Goal: Task Accomplishment & Management: Manage account settings

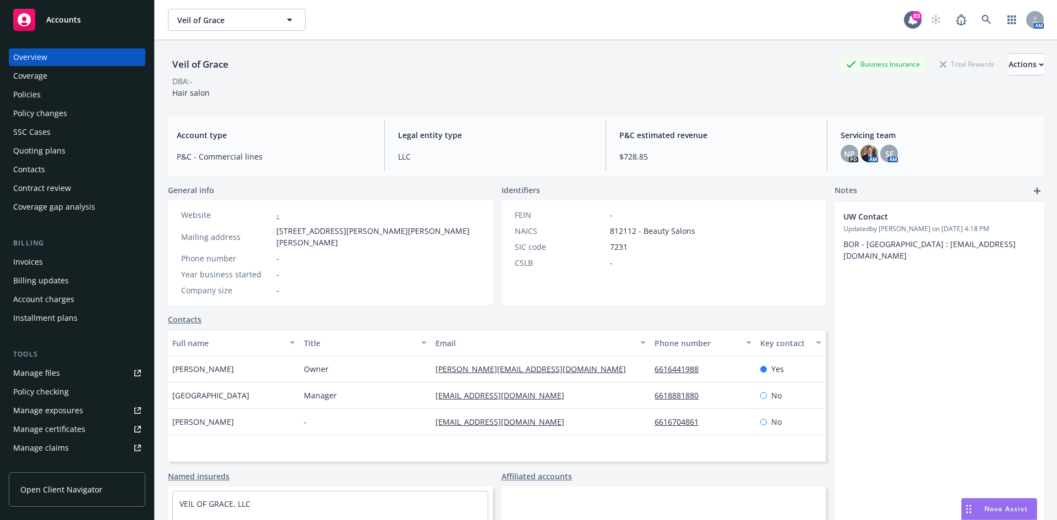
click at [61, 94] on div "Policies" at bounding box center [77, 95] width 128 height 18
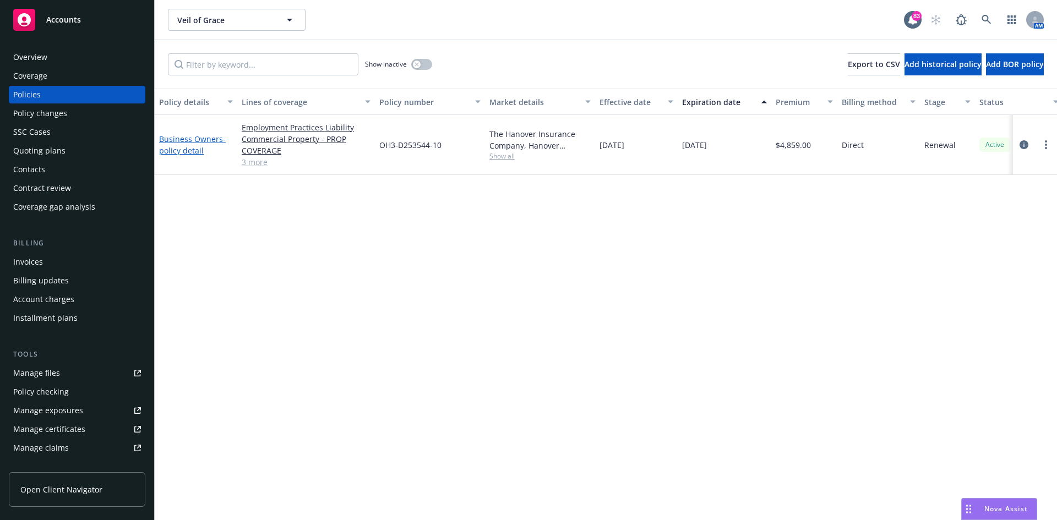
click at [212, 139] on link "Business Owners - policy detail" at bounding box center [192, 145] width 67 height 22
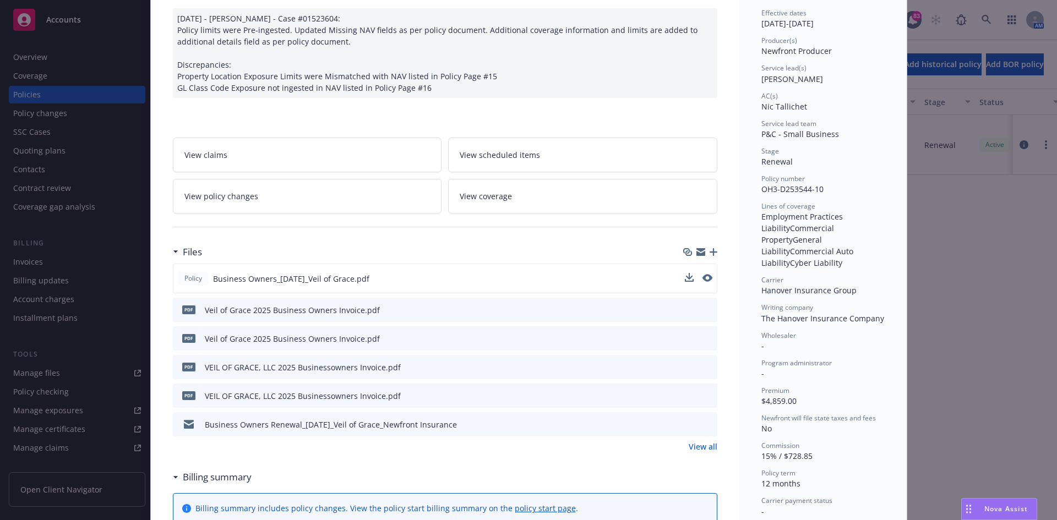
scroll to position [110, 0]
click at [707, 274] on icon "preview file" at bounding box center [707, 278] width 10 height 8
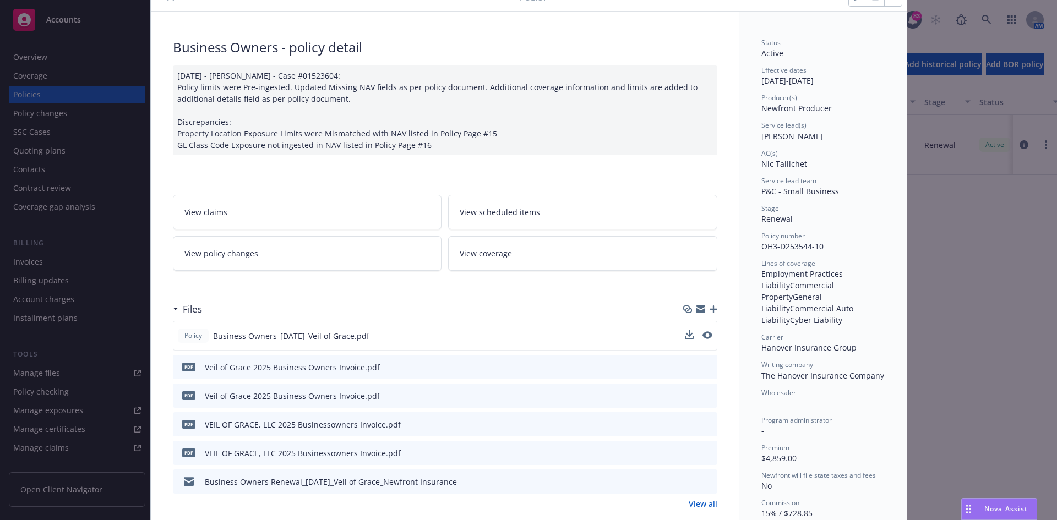
scroll to position [0, 0]
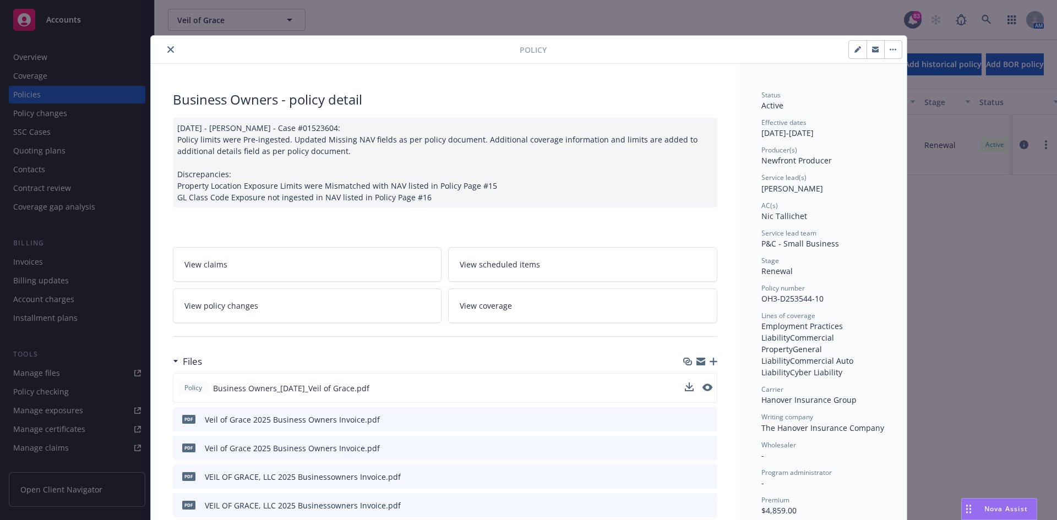
click at [167, 48] on icon "close" at bounding box center [170, 49] width 7 height 7
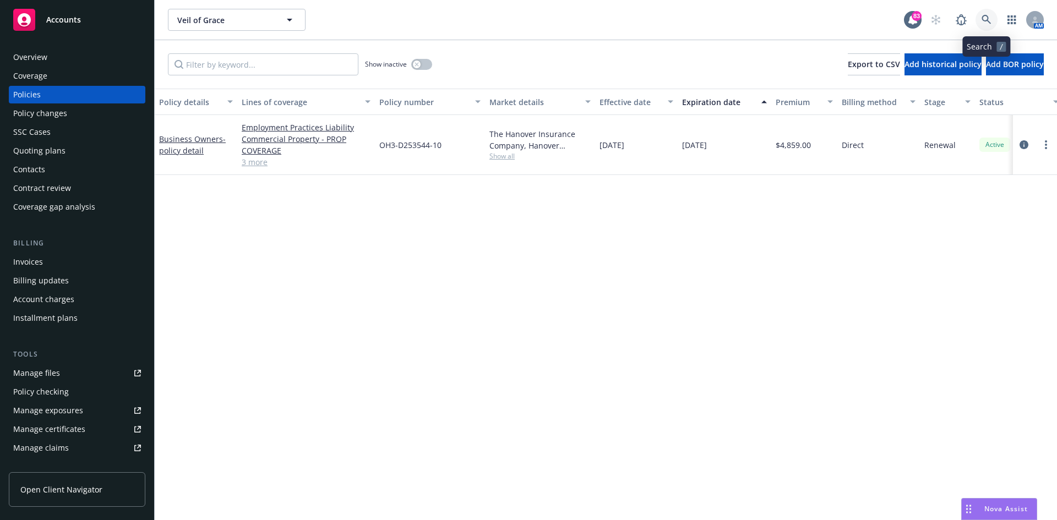
click at [986, 16] on icon at bounding box center [987, 20] width 10 height 10
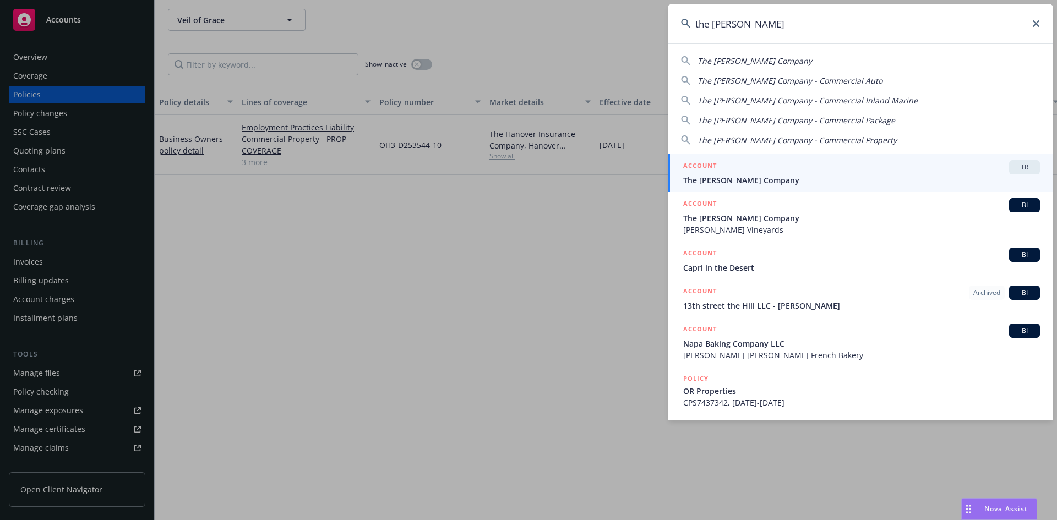
type input "the [PERSON_NAME]"
click at [709, 166] on h5 "ACCOUNT" at bounding box center [700, 166] width 34 height 13
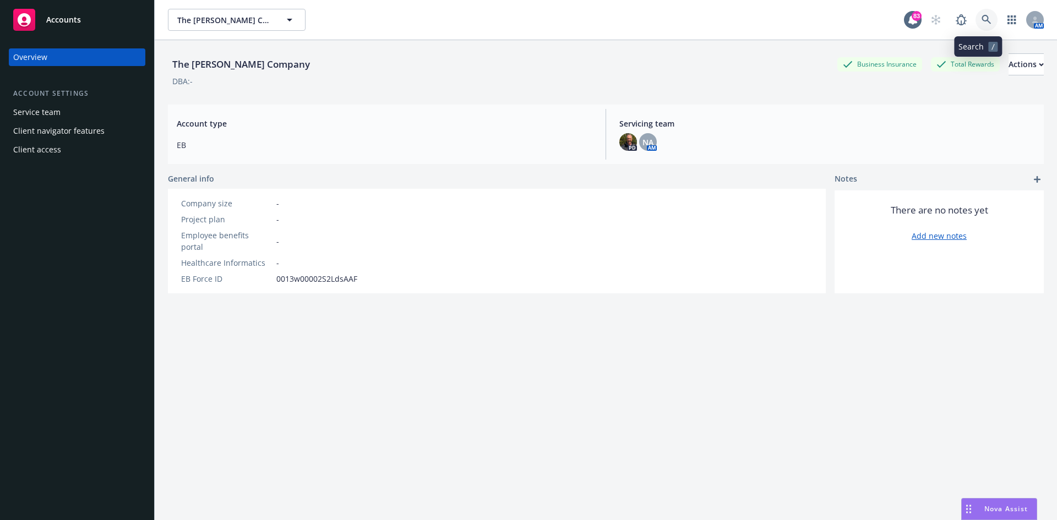
click at [982, 17] on icon at bounding box center [987, 20] width 10 height 10
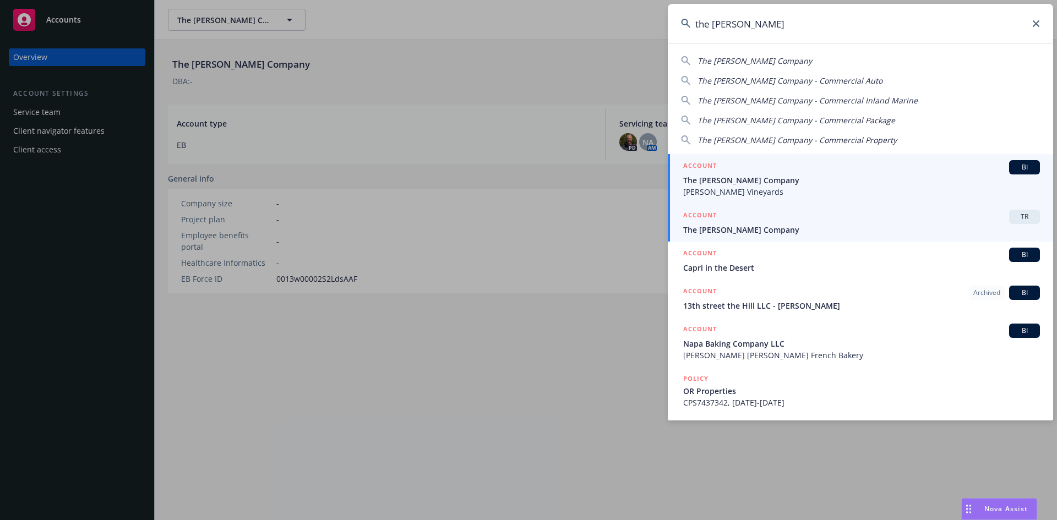
type input "the [PERSON_NAME]"
click at [708, 213] on h5 "ACCOUNT" at bounding box center [700, 216] width 34 height 13
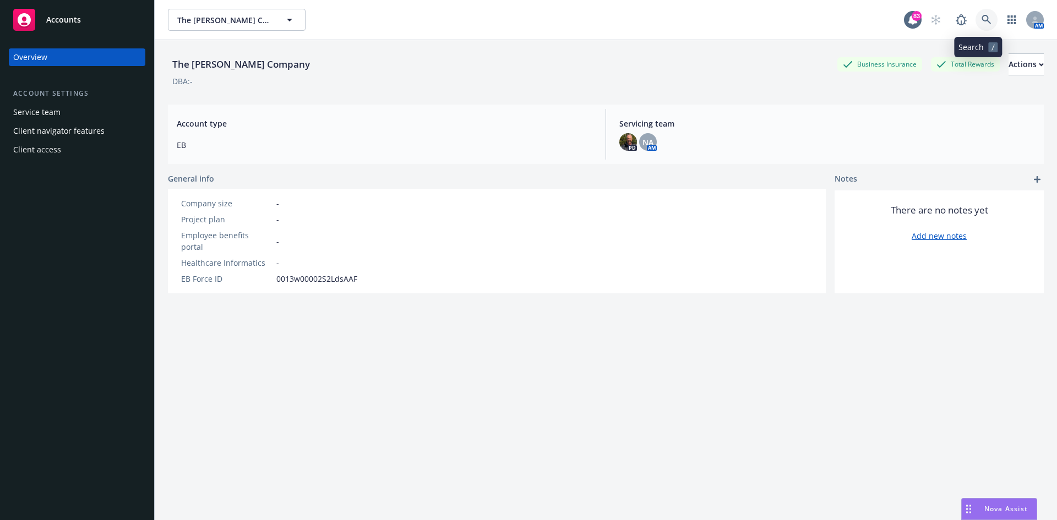
click at [982, 18] on icon at bounding box center [987, 20] width 10 height 10
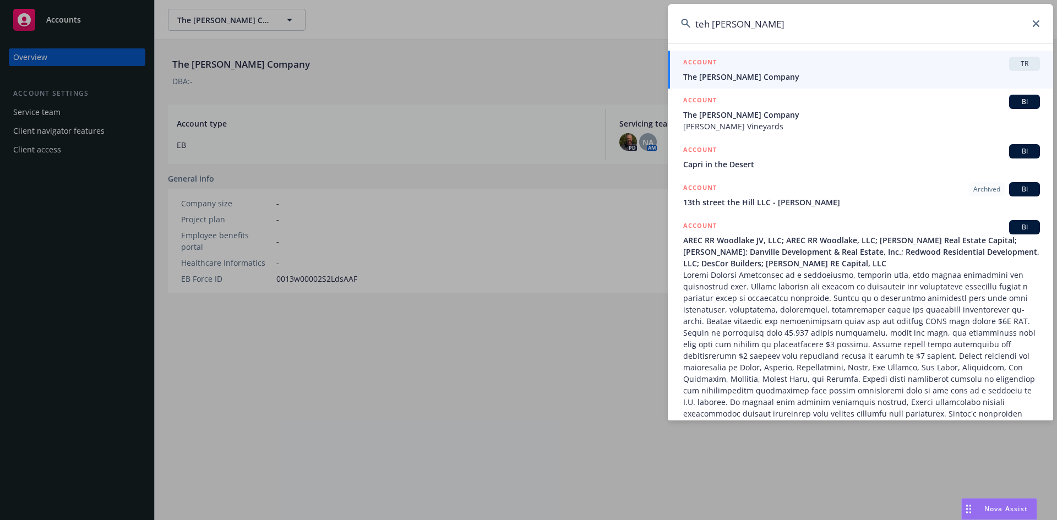
type input "teh [PERSON_NAME]"
click at [702, 57] on h5 "ACCOUNT" at bounding box center [700, 63] width 34 height 13
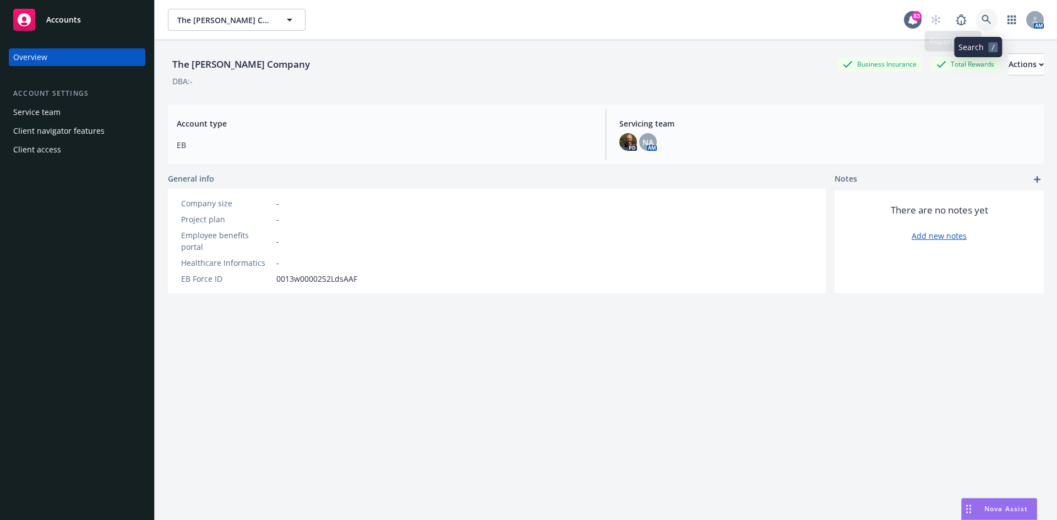
click at [982, 17] on icon at bounding box center [987, 20] width 10 height 10
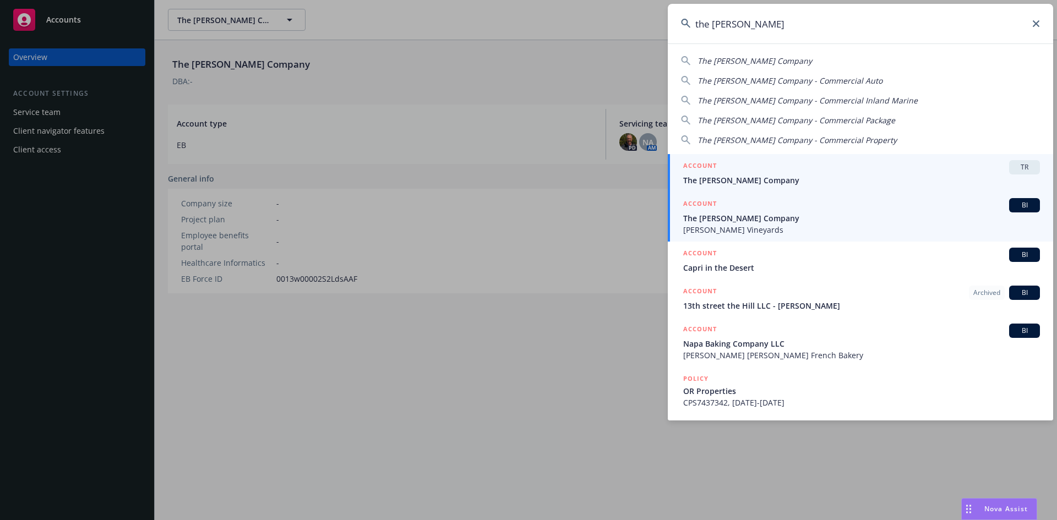
type input "the [PERSON_NAME]"
click at [708, 200] on h5 "ACCOUNT" at bounding box center [700, 204] width 34 height 13
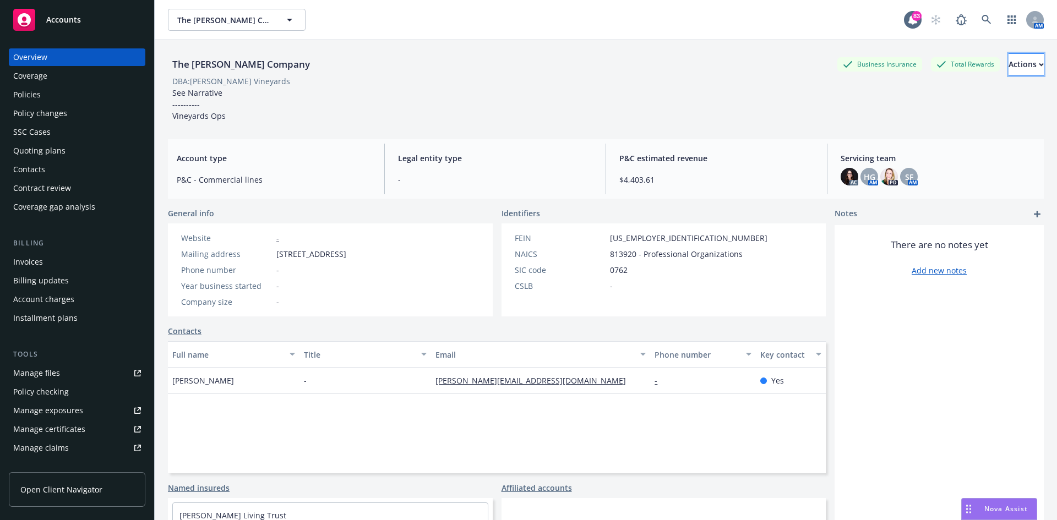
drag, startPoint x: 1006, startPoint y: 58, endPoint x: 1007, endPoint y: 70, distance: 12.8
click at [1009, 58] on div "Actions" at bounding box center [1026, 64] width 35 height 21
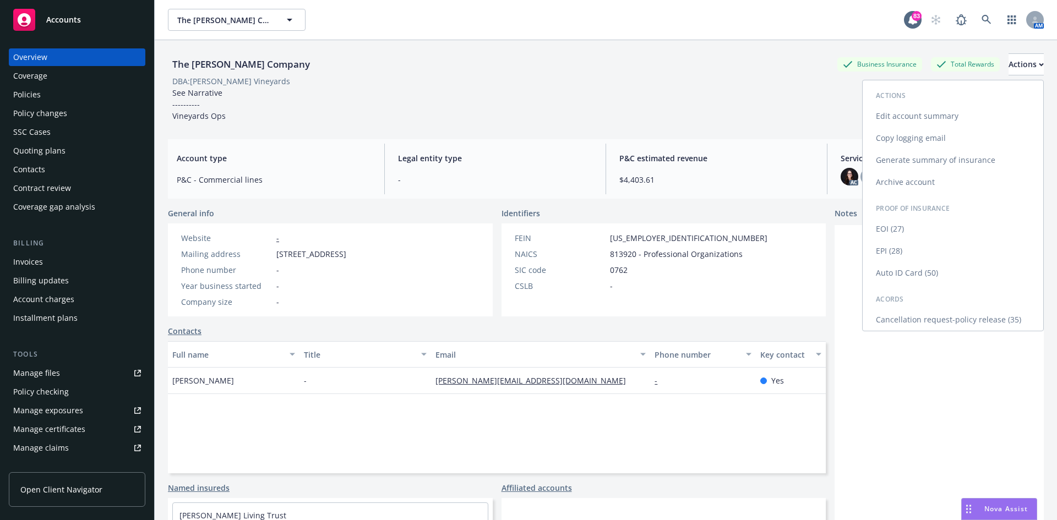
click at [918, 113] on link "Edit account summary" at bounding box center [953, 116] width 181 height 22
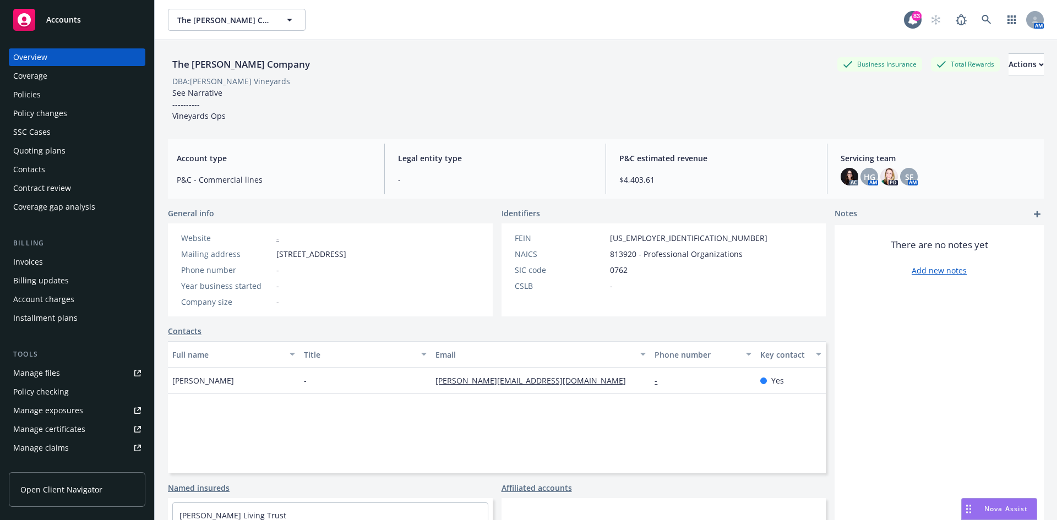
select select "US"
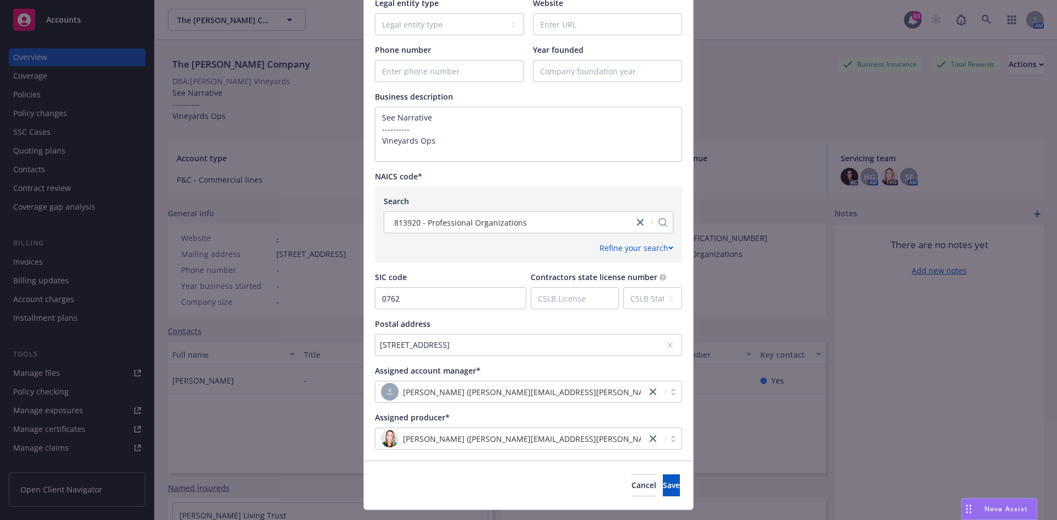
scroll to position [374, 0]
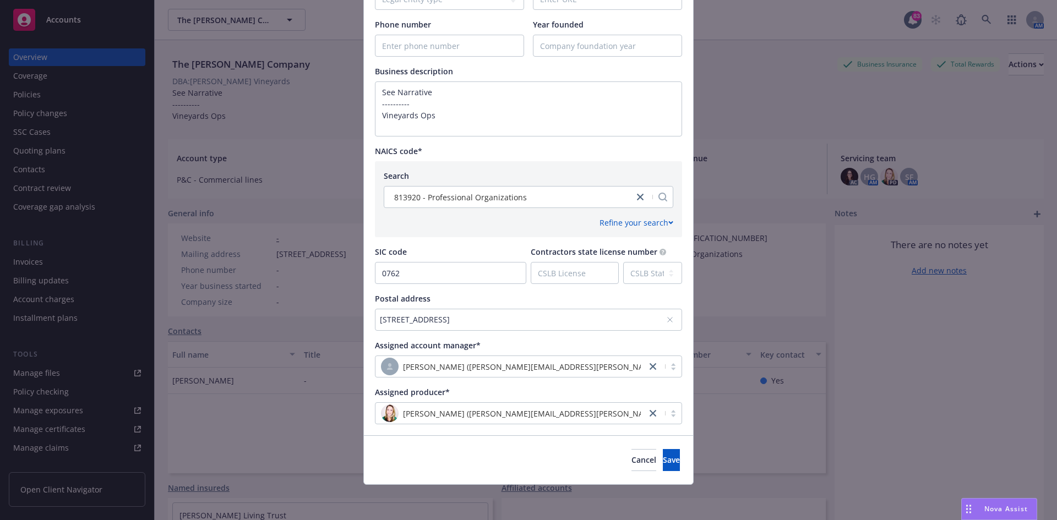
click at [667, 319] on icon at bounding box center [670, 320] width 7 height 7
click at [482, 321] on div "No address selected" at bounding box center [523, 320] width 286 height 12
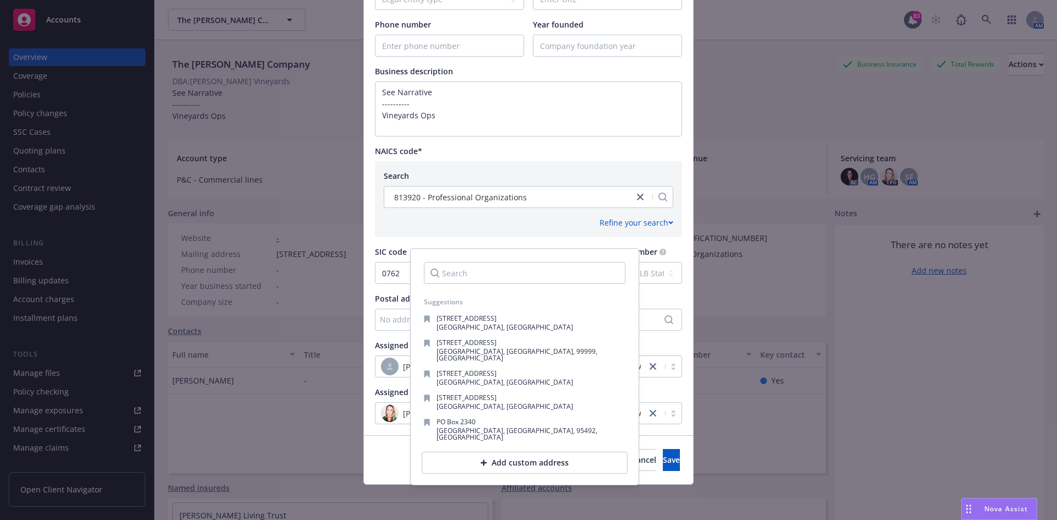
click at [490, 452] on div "Add custom address" at bounding box center [525, 463] width 206 height 22
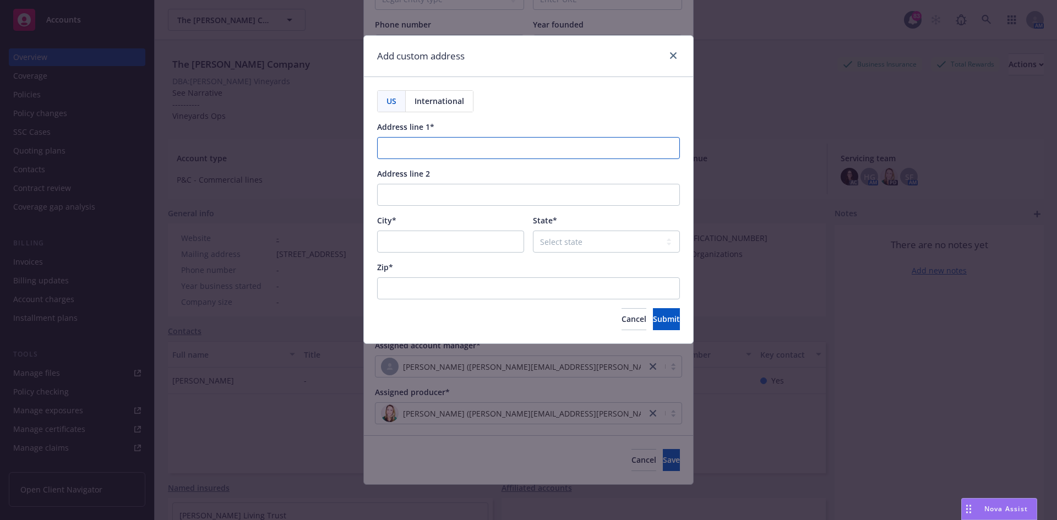
click at [416, 146] on input "Address line 1*" at bounding box center [528, 148] width 303 height 22
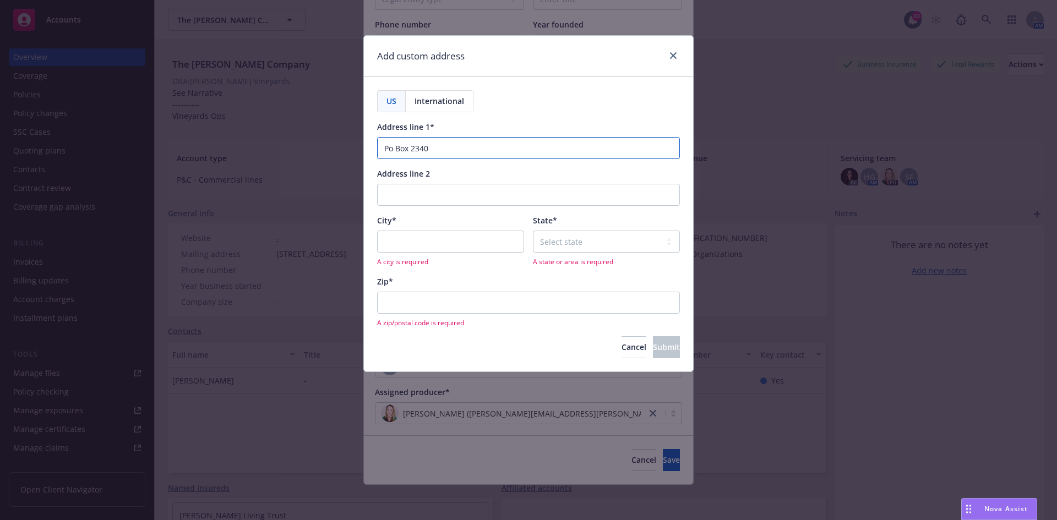
type input "Po Box 2340"
type input "[GEOGRAPHIC_DATA]"
select select "CA"
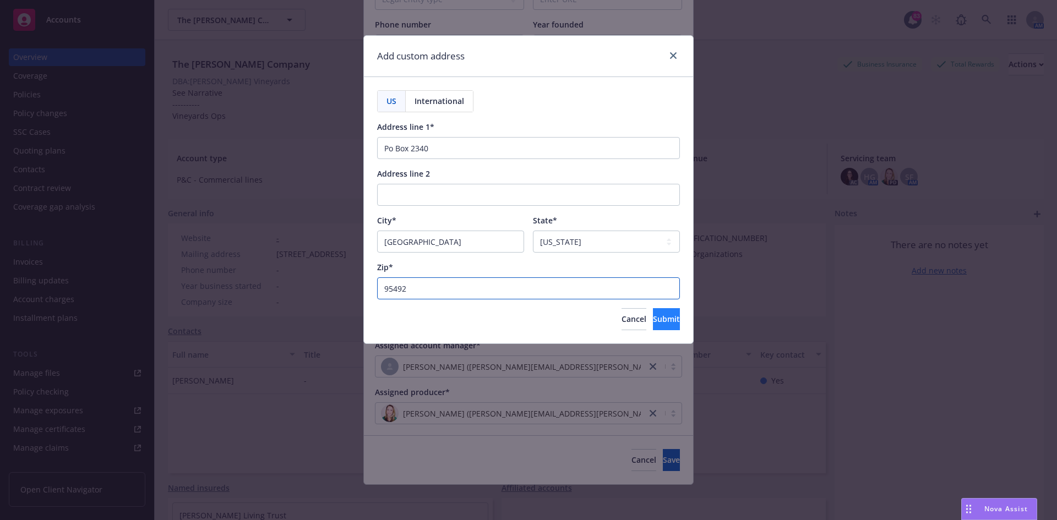
type input "95492"
click at [653, 316] on span "Submit" at bounding box center [666, 319] width 27 height 10
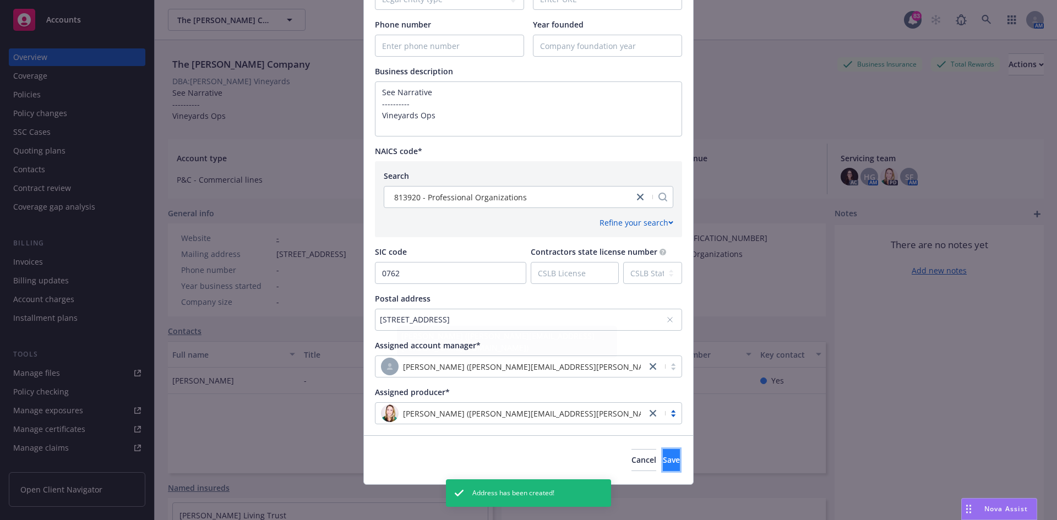
click at [663, 453] on button "Save" at bounding box center [671, 460] width 17 height 22
